Goal: Information Seeking & Learning: Check status

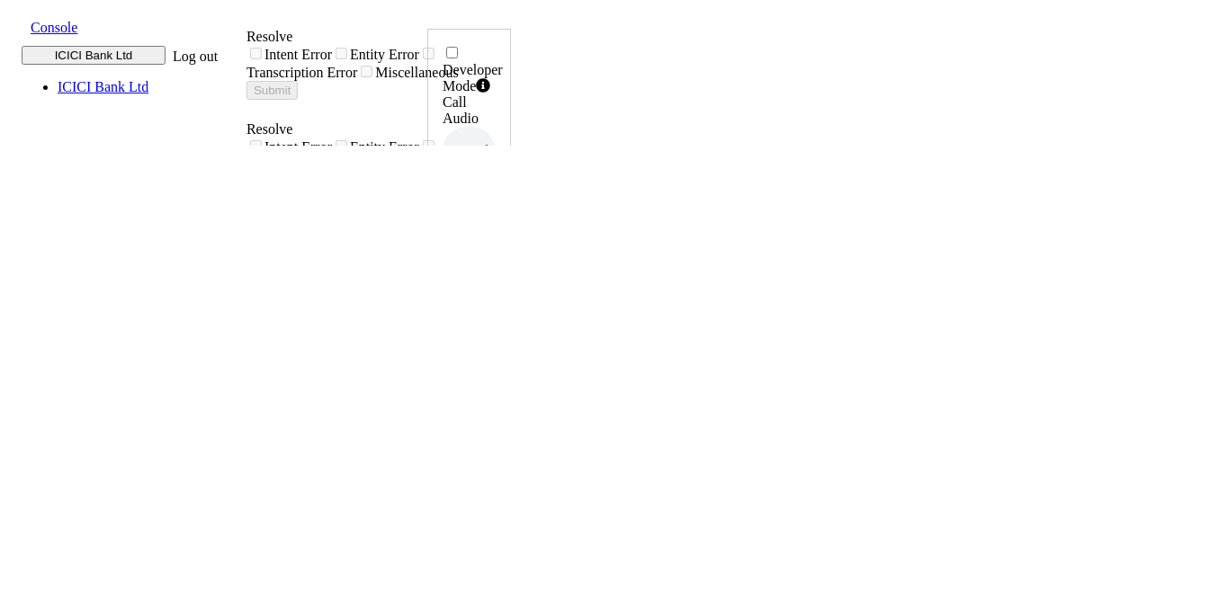
click at [16, 22] on span at bounding box center [16, 26] width 0 height 20
click at [502, 40] on div "call report" at bounding box center [659, 31] width 315 height 16
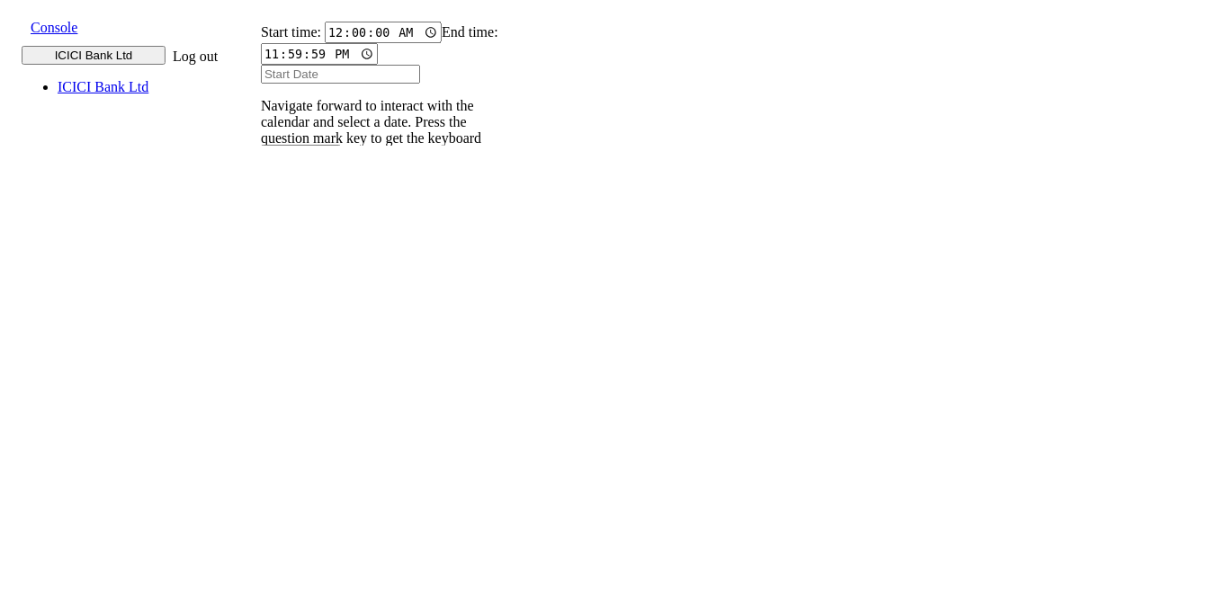
click at [305, 238] on input "text" at bounding box center [272, 247] width 66 height 19
type input "9820583145"
click at [313, 84] on input "Start Date" at bounding box center [340, 74] width 159 height 19
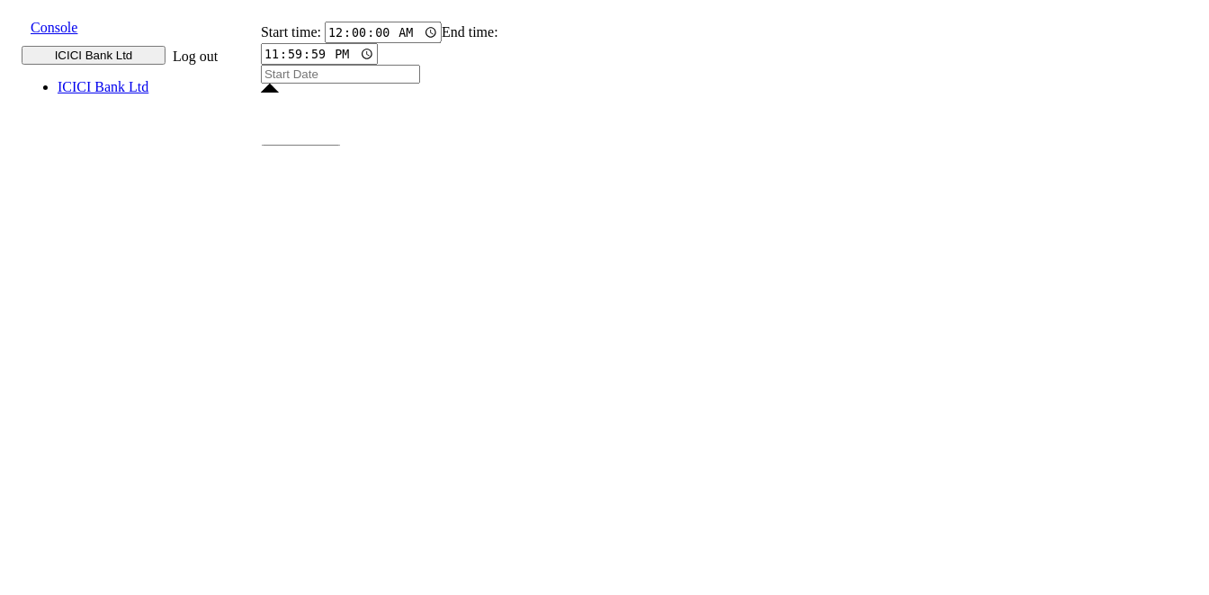
type input "12 Aug 2025"
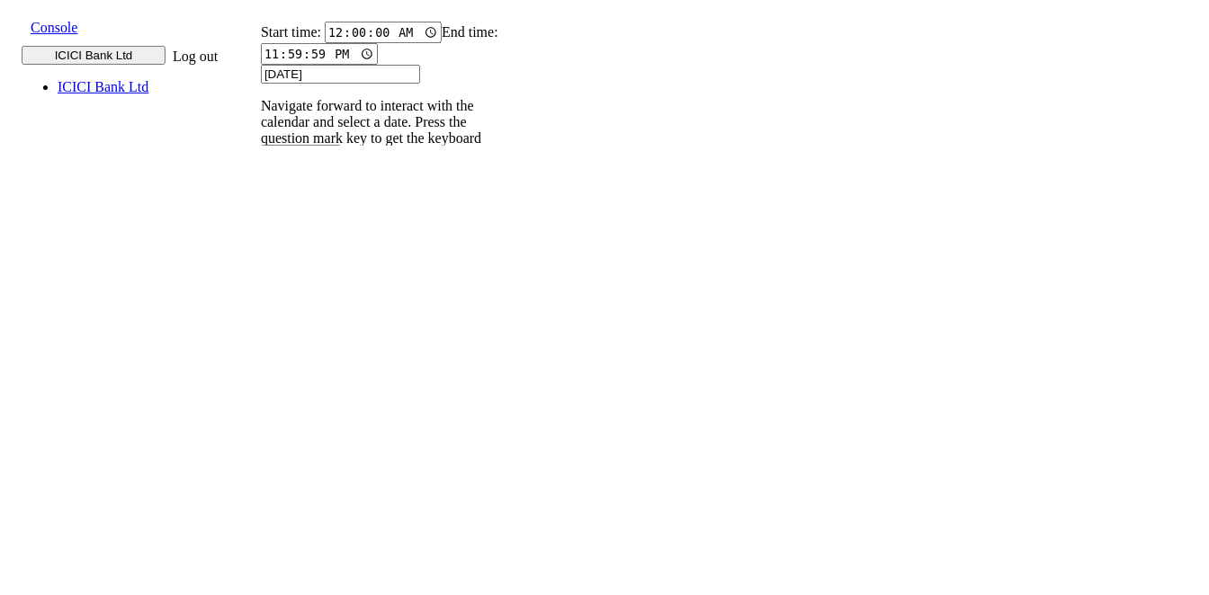
type input "12 Aug 2025"
click at [313, 411] on p "004PHV..." at bounding box center [283, 419] width 59 height 16
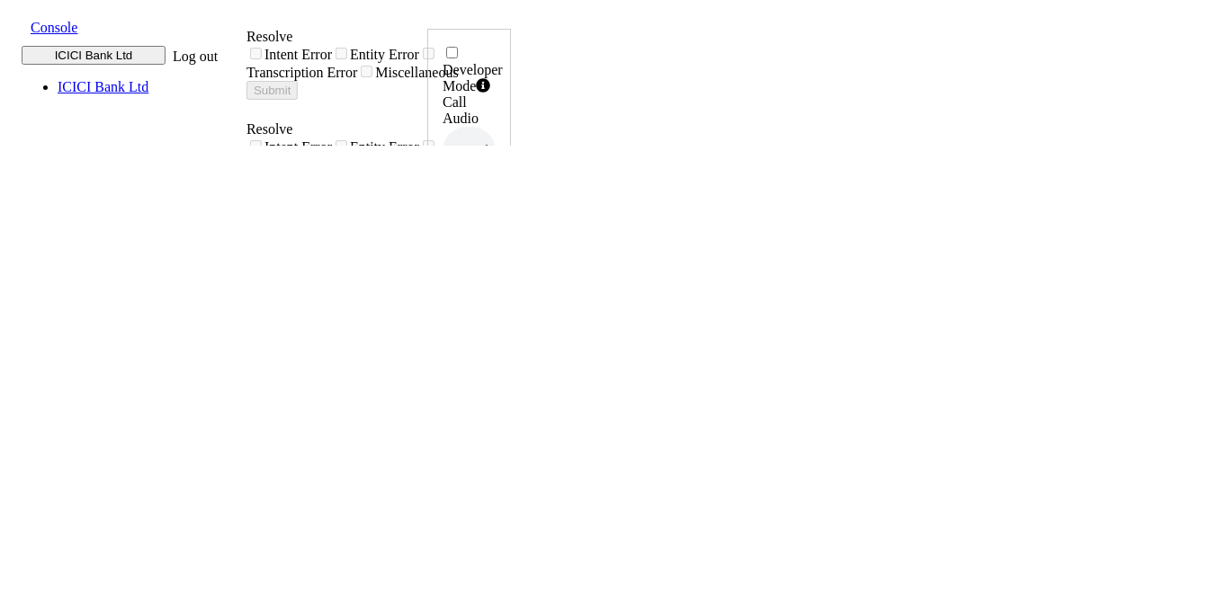
click at [16, 29] on span at bounding box center [16, 26] width 0 height 20
click at [502, 40] on div "call report" at bounding box center [659, 31] width 315 height 16
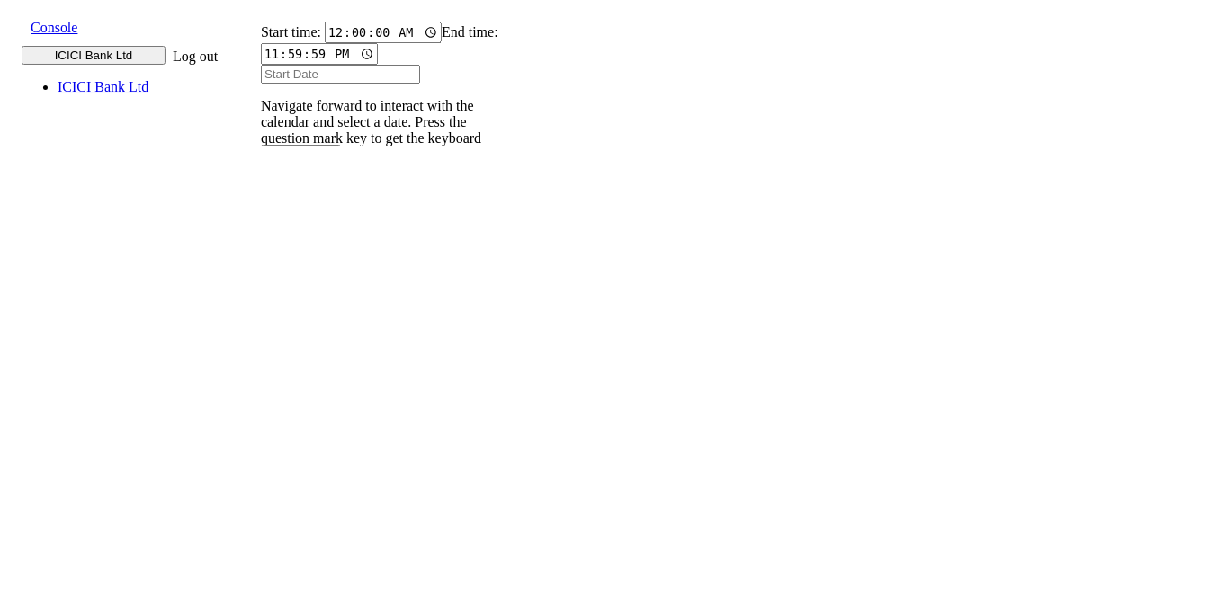
click at [305, 238] on input "text" at bounding box center [272, 247] width 66 height 19
type input "9820583145"
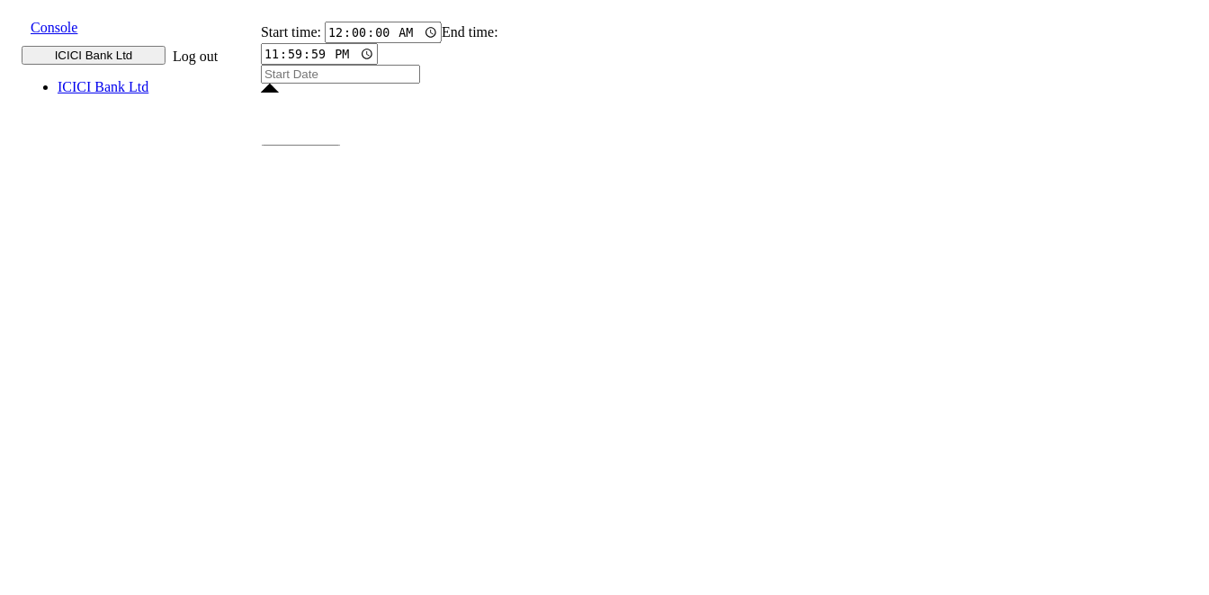
click at [355, 84] on input "Start Date" at bounding box center [340, 74] width 159 height 19
type input "[DATE]"
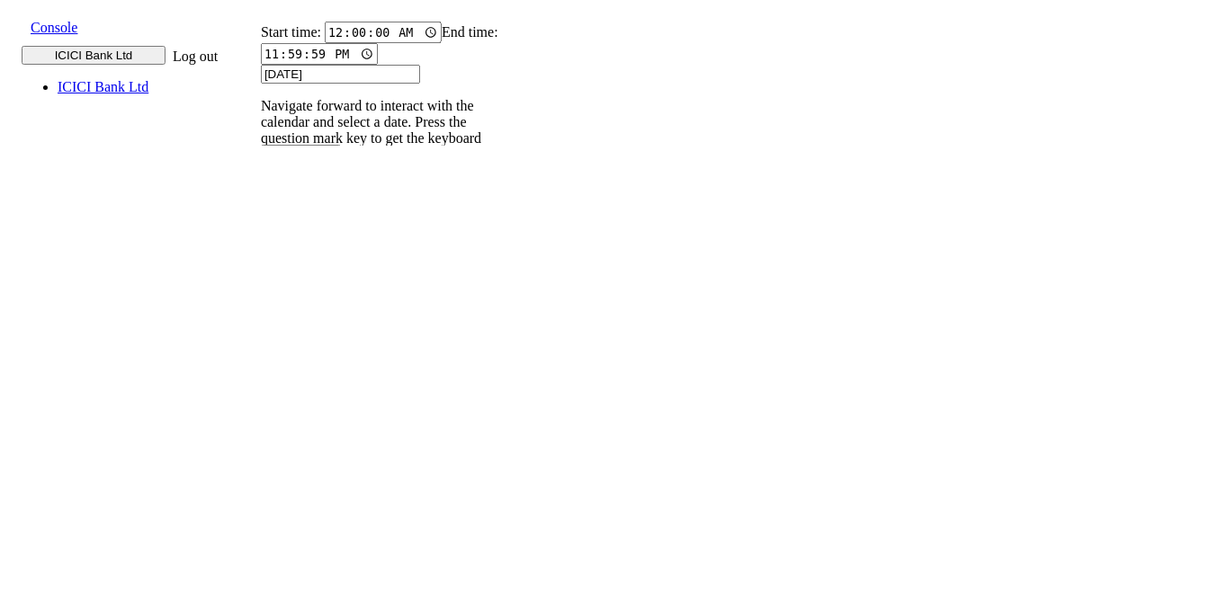
type input "12 Aug 2025"
click at [305, 238] on input "9820583145" at bounding box center [272, 247] width 66 height 19
click at [258, 260] on icon at bounding box center [252, 266] width 12 height 12
click at [305, 238] on input "9820583145" at bounding box center [272, 247] width 66 height 19
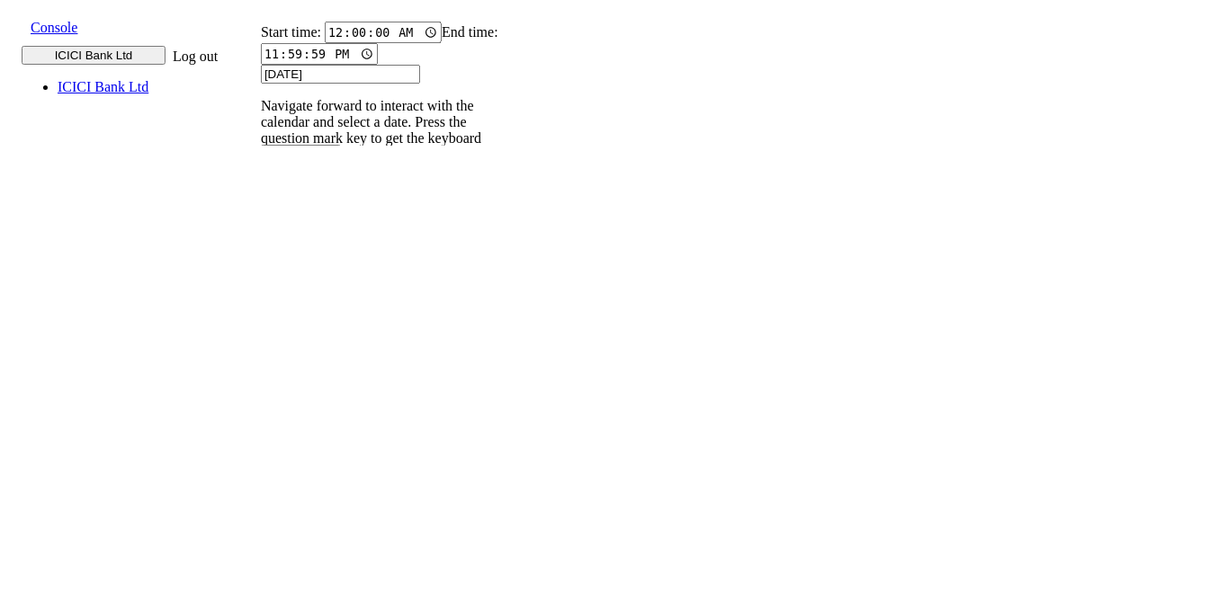
click at [258, 260] on icon at bounding box center [252, 266] width 12 height 12
click at [313, 456] on p "004PHV..." at bounding box center [283, 464] width 59 height 16
click at [313, 397] on p "004PHV..." at bounding box center [283, 405] width 59 height 16
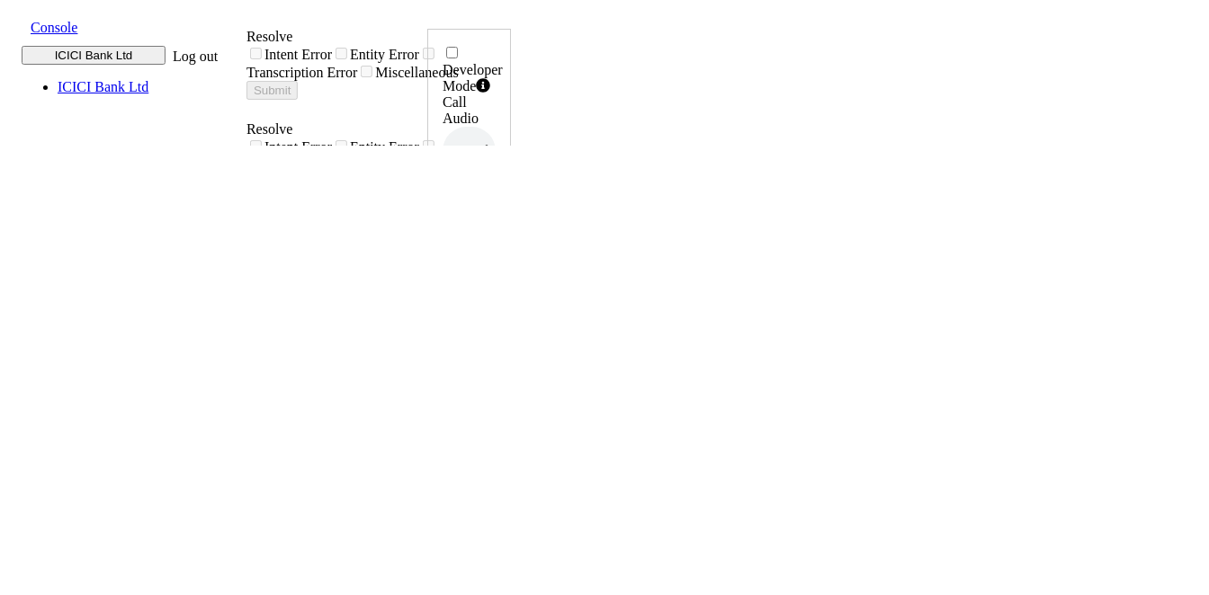
click at [498, 356] on icon at bounding box center [492, 363] width 13 height 14
drag, startPoint x: 1089, startPoint y: 398, endPoint x: 1145, endPoint y: 403, distance: 55.9
copy h6 "10:48:02"
click at [498, 356] on icon at bounding box center [492, 363] width 13 height 14
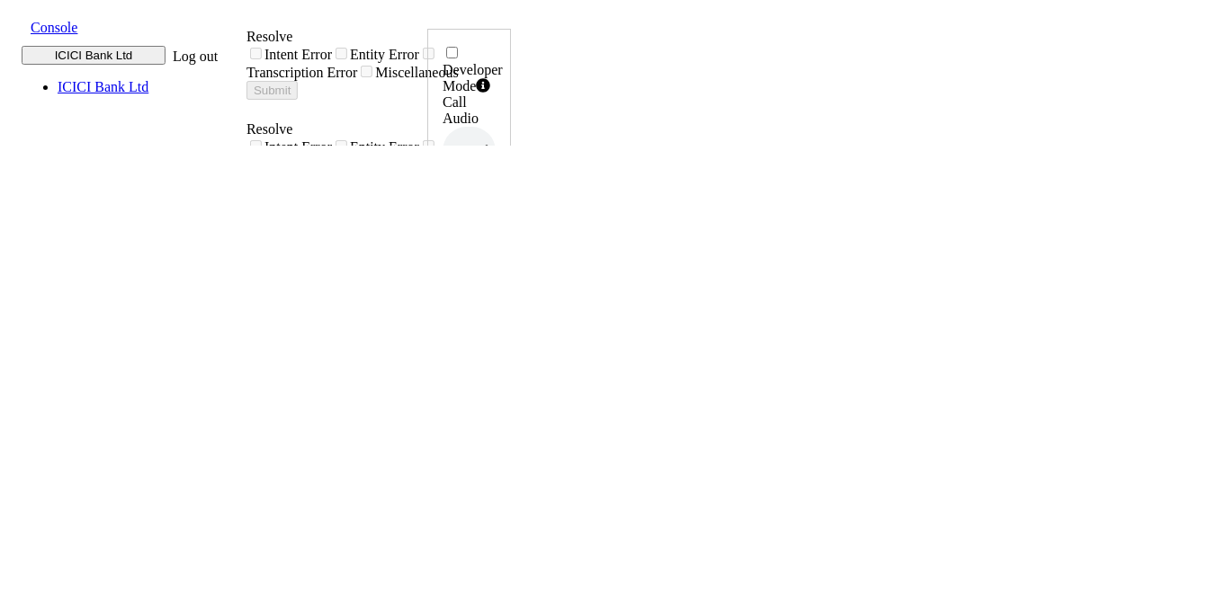
drag, startPoint x: 1086, startPoint y: 400, endPoint x: 1141, endPoint y: 403, distance: 54.9
copy h6 "10:50:05"
